Goal: Information Seeking & Learning: Find specific page/section

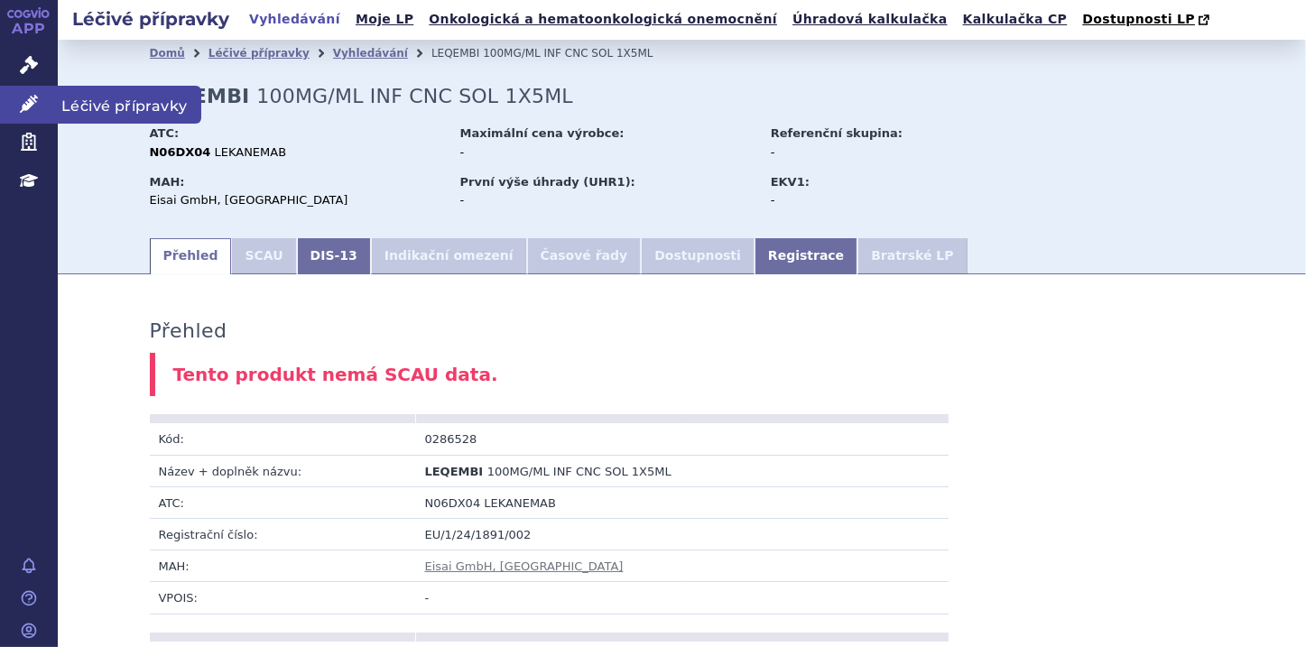
click at [37, 102] on icon at bounding box center [29, 104] width 18 height 18
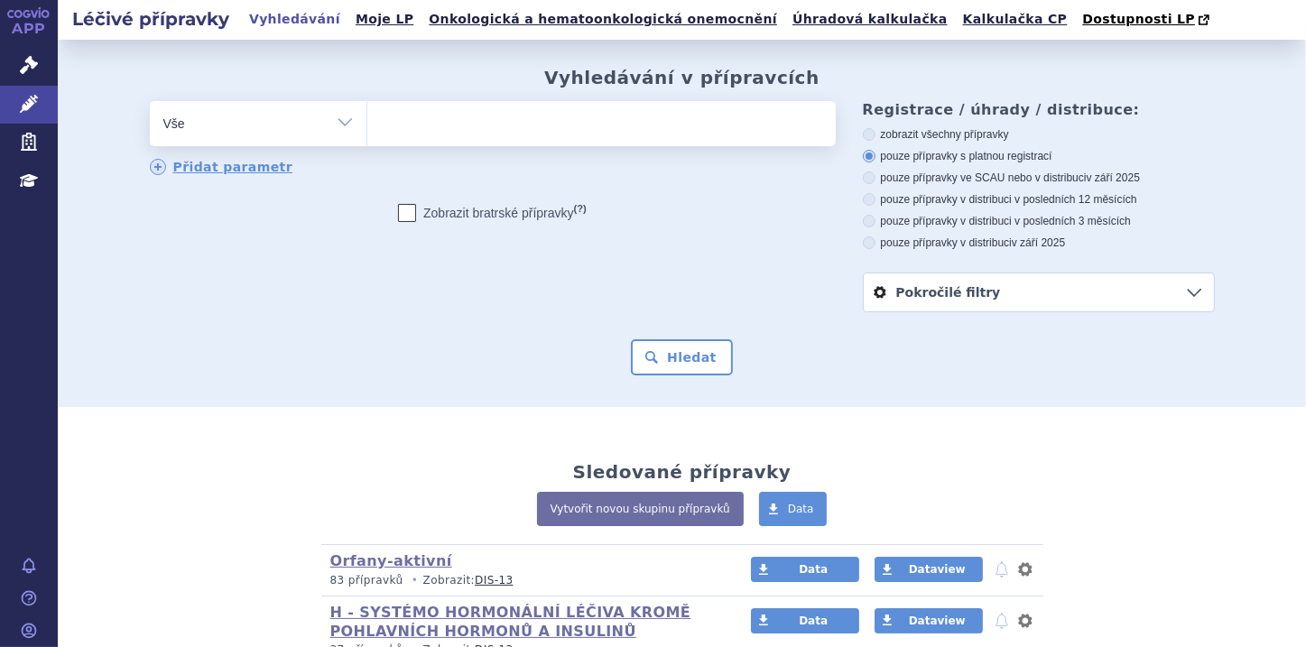
type input "PEGASYS"
select select "PEGASYS"
click at [676, 361] on button "Hledat" at bounding box center [682, 357] width 102 height 36
